Goal: Information Seeking & Learning: Learn about a topic

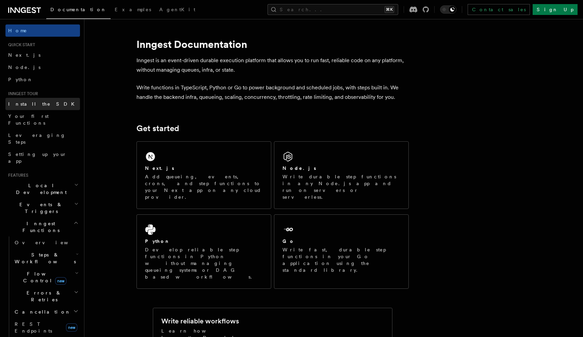
click at [43, 106] on link "Install the SDK" at bounding box center [42, 104] width 74 height 12
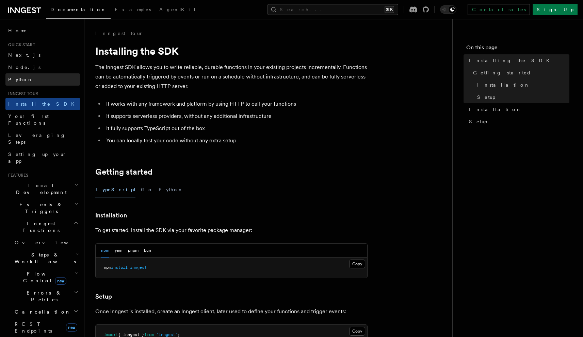
click at [39, 83] on link "Python" at bounding box center [42, 79] width 74 height 12
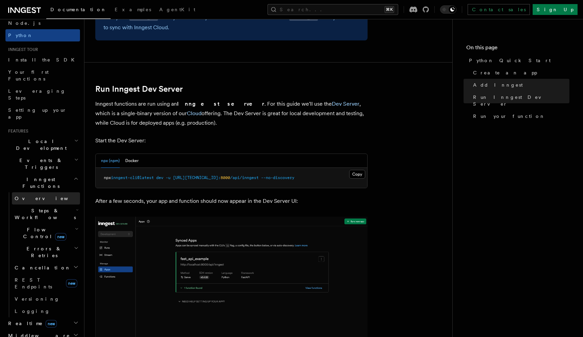
scroll to position [45, 0]
click at [76, 228] on icon "button" at bounding box center [77, 228] width 2 height 1
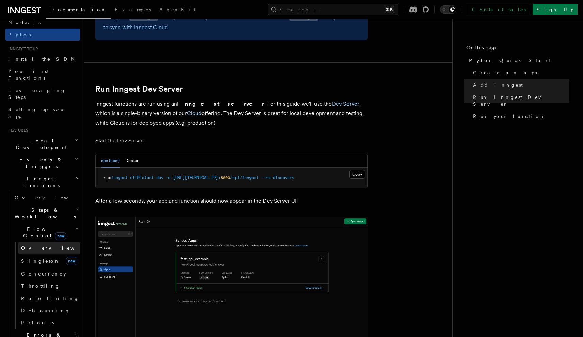
click at [34, 246] on span "Overview" at bounding box center [56, 248] width 70 height 5
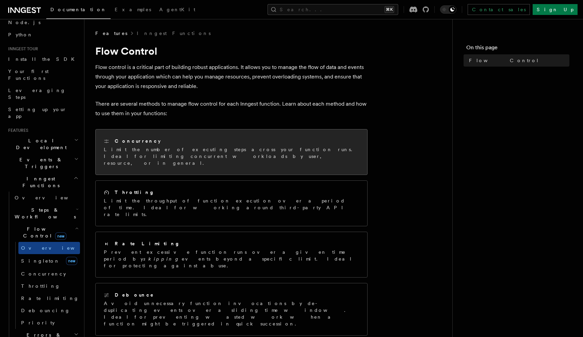
click at [148, 147] on p "Limit the number of executing steps across your function runs. Ideal for limiti…" at bounding box center [231, 156] width 255 height 20
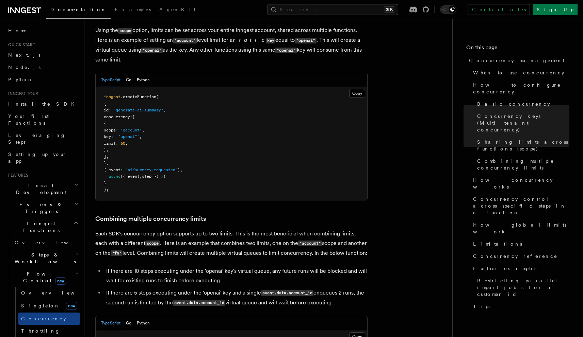
scroll to position [1076, 0]
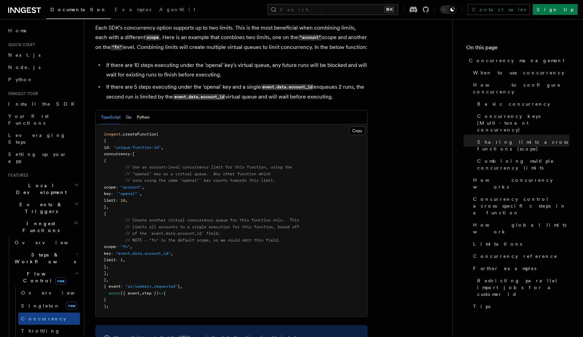
click at [130, 111] on button "Go" at bounding box center [128, 118] width 5 height 14
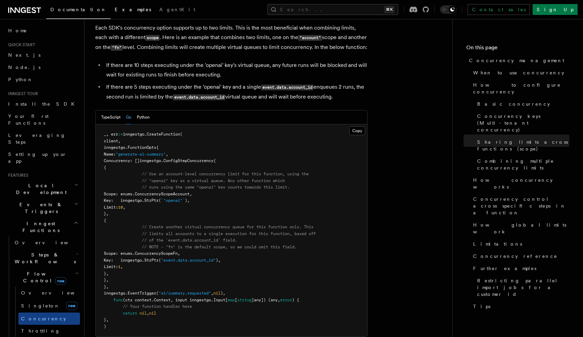
scroll to position [917, 0]
